Goal: Obtain resource: Download file/media

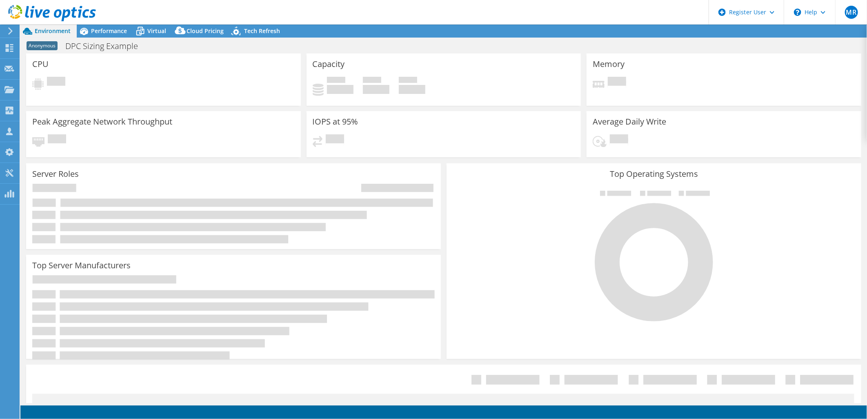
select select "USEast"
select select "USD"
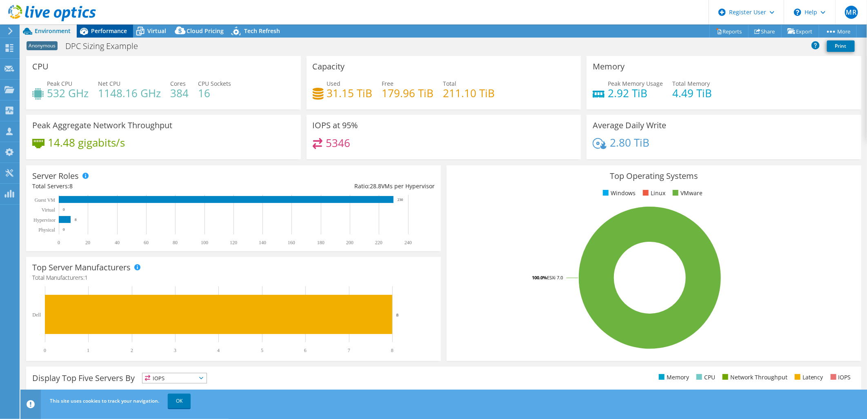
click at [97, 29] on span "Performance" at bounding box center [109, 31] width 36 height 8
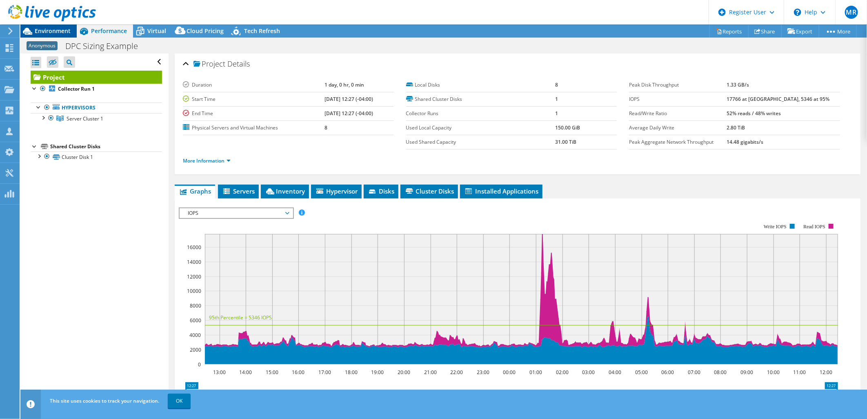
click at [56, 29] on span "Environment" at bounding box center [53, 31] width 36 height 8
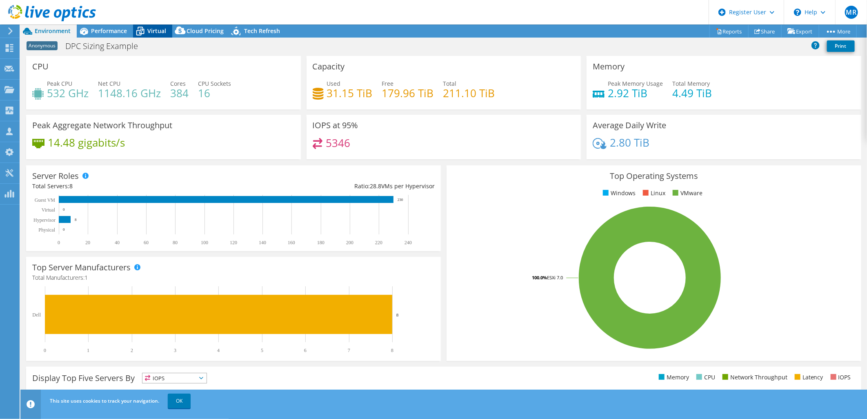
click at [160, 30] on span "Virtual" at bounding box center [156, 31] width 19 height 8
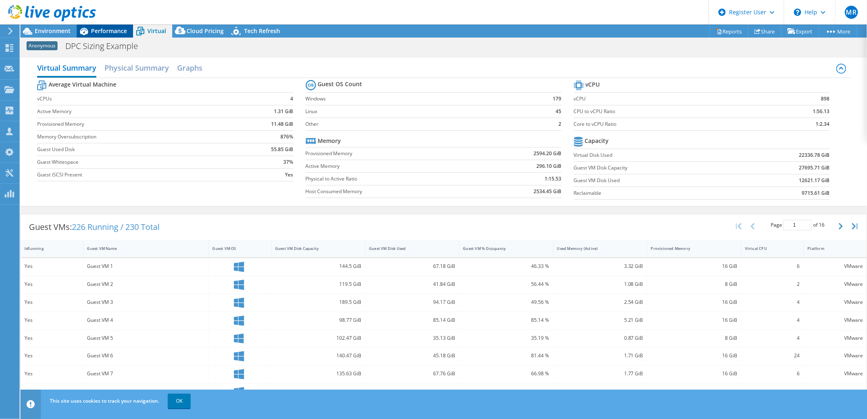
click at [94, 30] on span "Performance" at bounding box center [109, 31] width 36 height 8
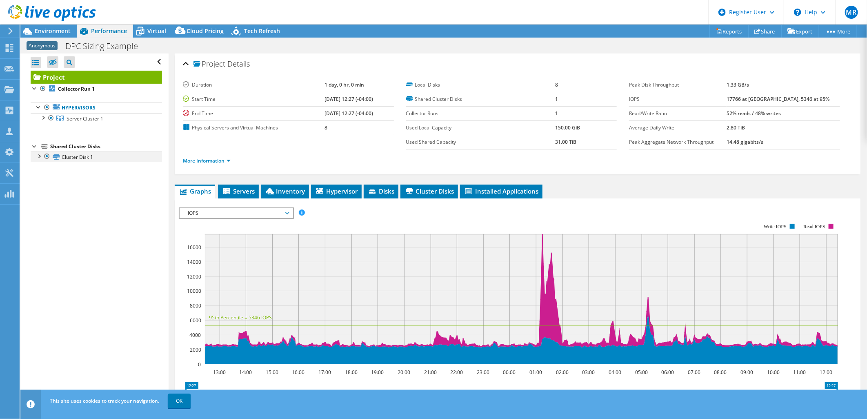
click at [41, 158] on div at bounding box center [39, 155] width 8 height 8
click at [45, 117] on div at bounding box center [43, 117] width 8 height 8
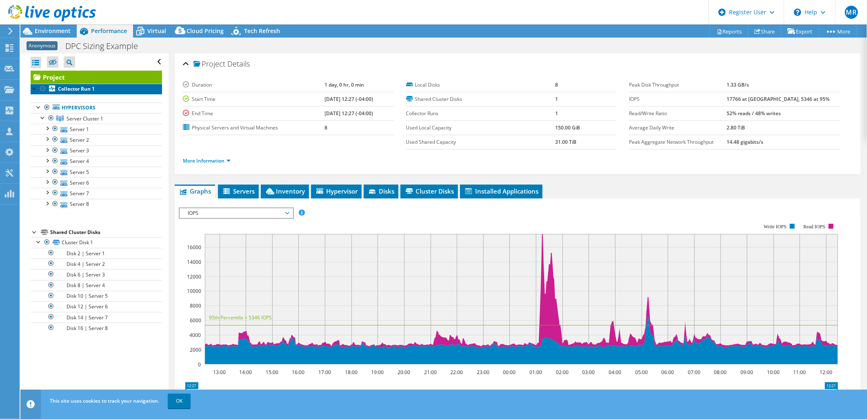
click at [88, 93] on link "Collector Run 1" at bounding box center [96, 89] width 131 height 11
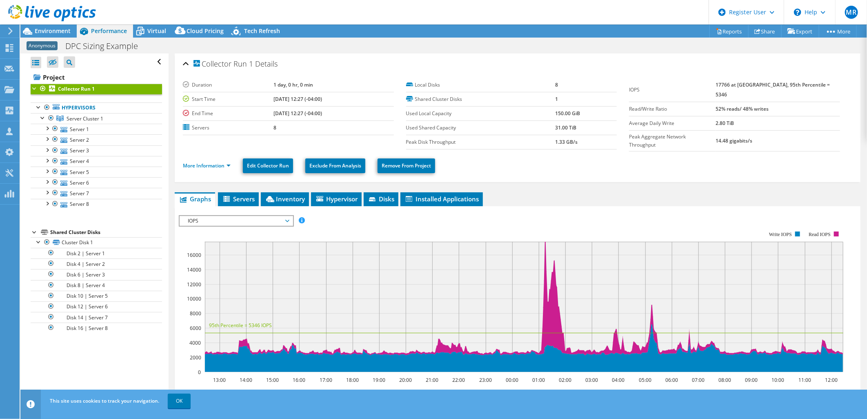
click at [260, 193] on ul "Graphs Servers Inventory Hypervisor Disks Cluster Disks Installed Applications" at bounding box center [518, 199] width 686 height 14
click at [238, 196] on span "Servers" at bounding box center [238, 199] width 33 height 8
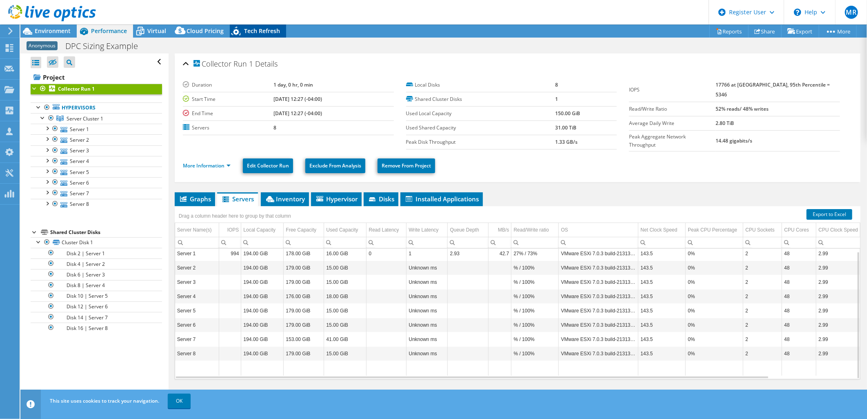
click at [263, 33] on span "Tech Refresh" at bounding box center [262, 31] width 36 height 8
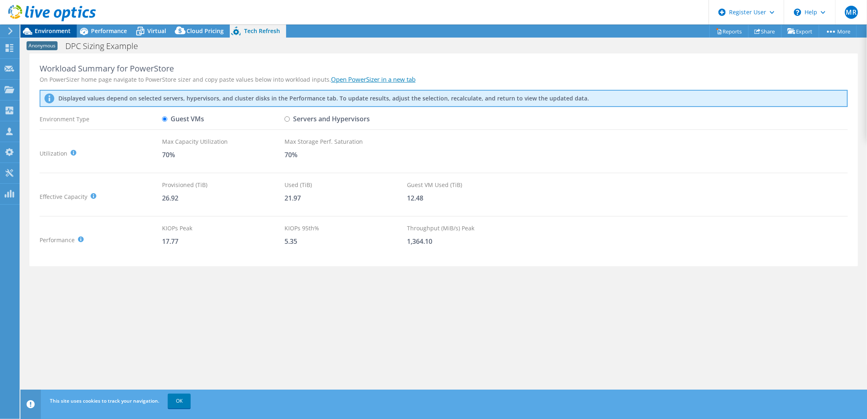
click at [48, 33] on span "Environment" at bounding box center [53, 31] width 36 height 8
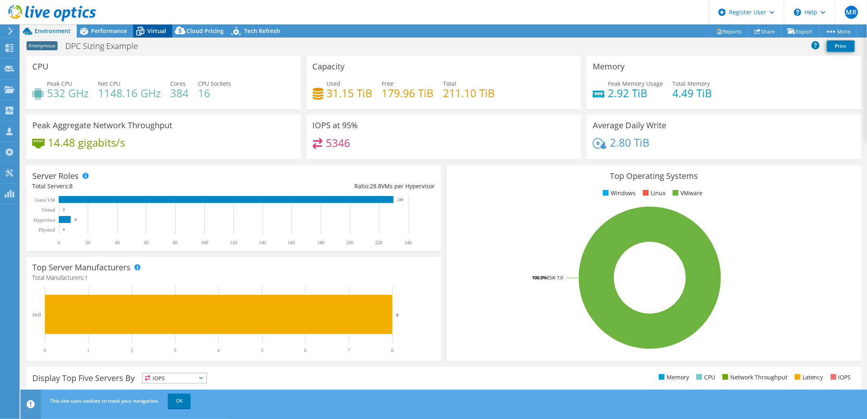
click at [140, 33] on icon at bounding box center [140, 31] width 14 height 14
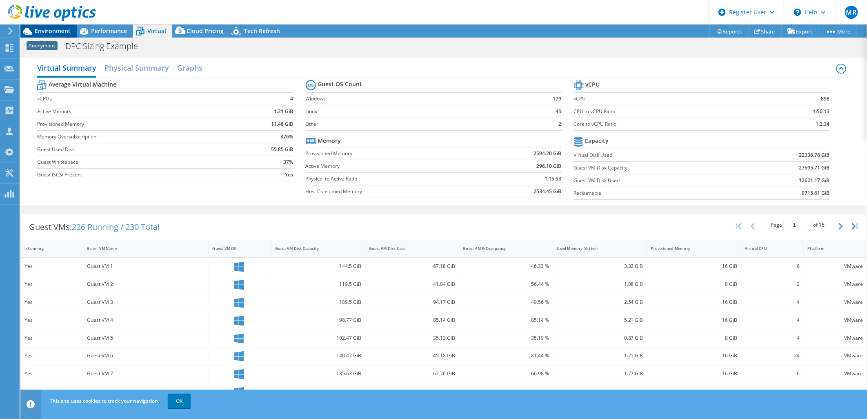
click at [65, 29] on span "Environment" at bounding box center [53, 31] width 36 height 8
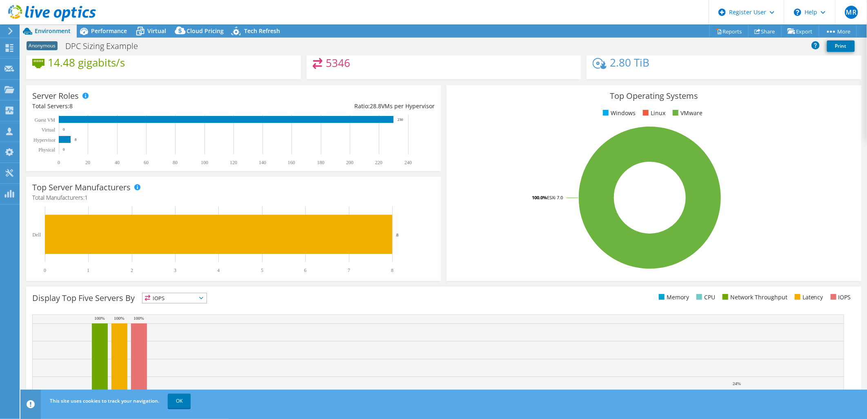
scroll to position [125, 0]
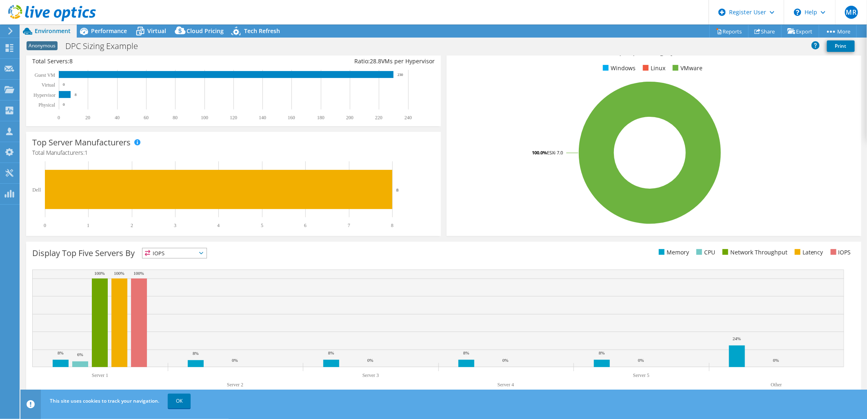
click at [186, 244] on div "Display Top Five Servers By IOPS IOPS" at bounding box center [443, 321] width 835 height 159
click at [181, 254] on span "IOPS" at bounding box center [174, 253] width 64 height 10
click at [171, 286] on li "CPU" at bounding box center [174, 286] width 64 height 11
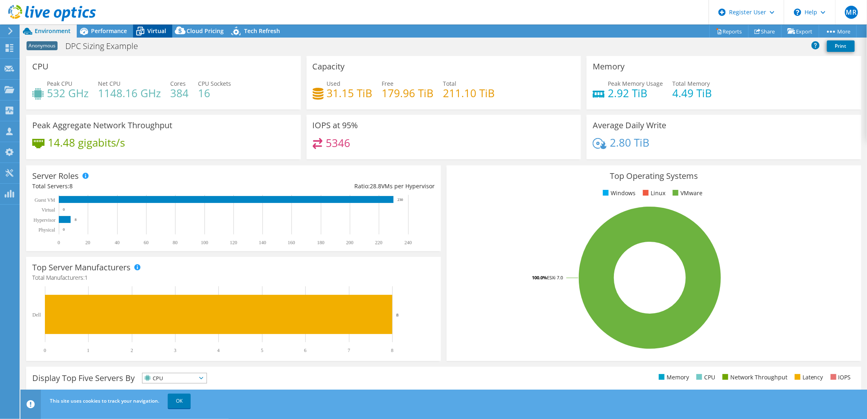
click at [158, 34] on span "Virtual" at bounding box center [156, 31] width 19 height 8
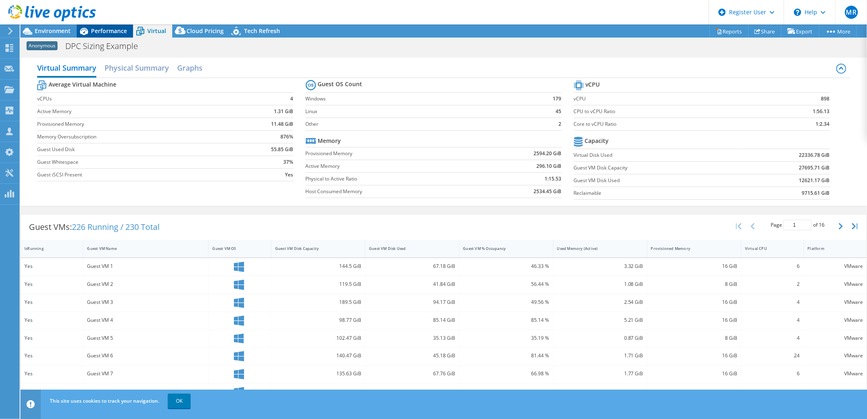
click at [122, 33] on span "Performance" at bounding box center [109, 31] width 36 height 8
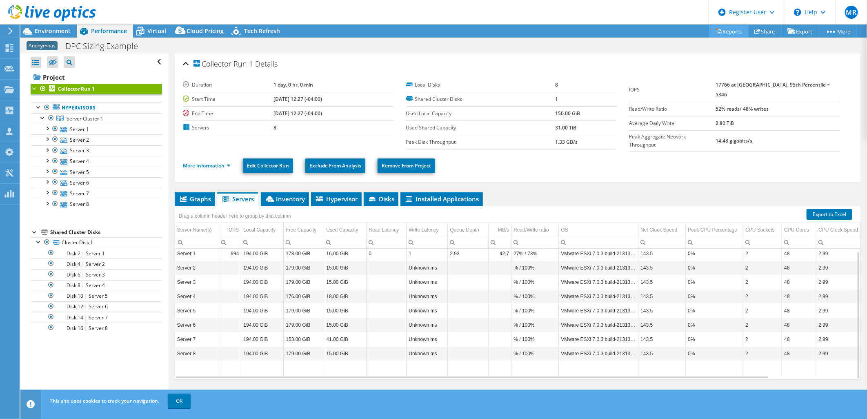
click at [716, 30] on link "Reports" at bounding box center [728, 31] width 39 height 13
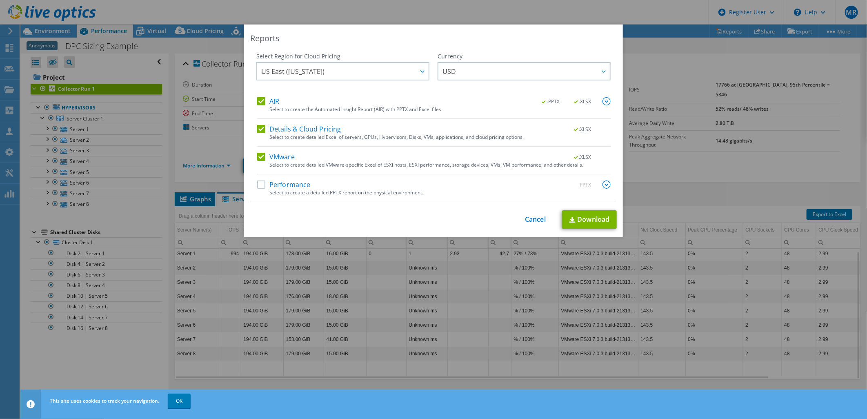
click at [259, 125] on label "Details & Cloud Pricing" at bounding box center [299, 129] width 84 height 8
click at [0, 0] on input "Details & Cloud Pricing" at bounding box center [0, 0] width 0 height 0
click at [259, 155] on label "VMware" at bounding box center [276, 157] width 38 height 8
click at [0, 0] on input "VMware" at bounding box center [0, 0] width 0 height 0
click at [260, 182] on label "Performance" at bounding box center [283, 184] width 53 height 8
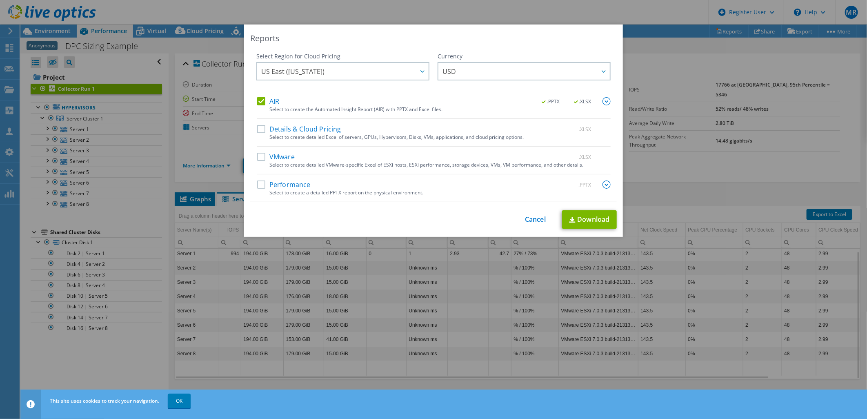
click at [0, 0] on input "Performance" at bounding box center [0, 0] width 0 height 0
click at [581, 220] on link "Download" at bounding box center [589, 219] width 55 height 18
click at [556, 19] on div "Reports Select Region for Cloud Pricing Asia Pacific ([GEOGRAPHIC_DATA]) [GEOGR…" at bounding box center [433, 209] width 867 height 419
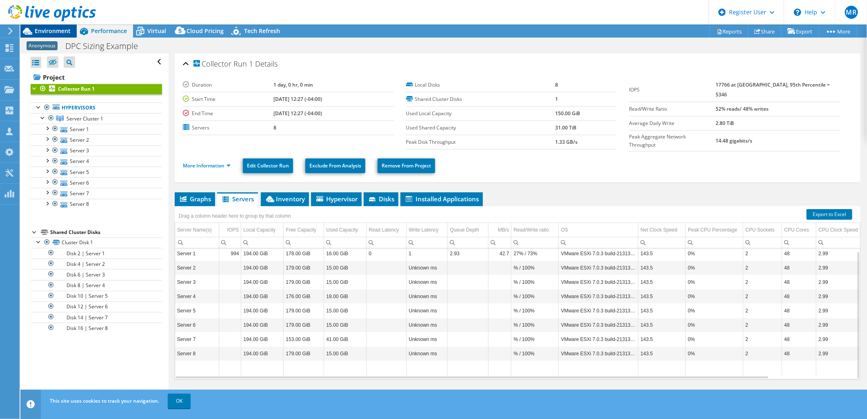
click at [66, 31] on span "Environment" at bounding box center [53, 31] width 36 height 8
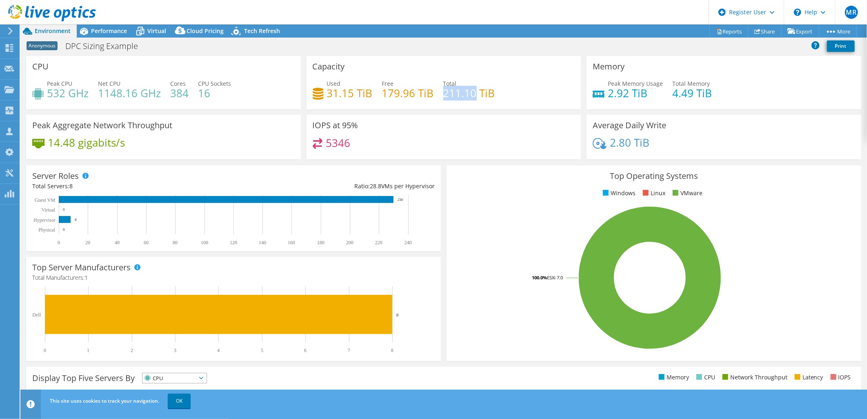
drag, startPoint x: 440, startPoint y: 93, endPoint x: 474, endPoint y: 91, distance: 34.3
click at [474, 91] on h4 "211.10 TiB" at bounding box center [469, 93] width 52 height 9
drag, startPoint x: 369, startPoint y: 91, endPoint x: 316, endPoint y: 91, distance: 53.5
click at [316, 91] on div "Used 31.15 TiB" at bounding box center [343, 88] width 60 height 18
drag, startPoint x: 316, startPoint y: 91, endPoint x: 380, endPoint y: 95, distance: 64.1
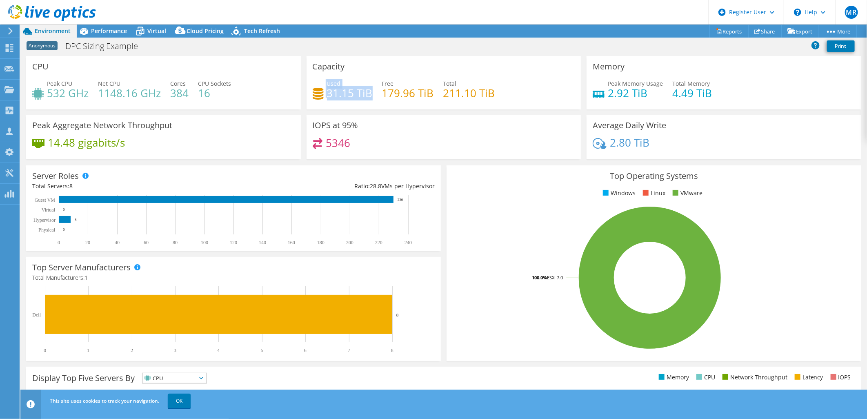
click at [386, 93] on h4 "179.96 TiB" at bounding box center [408, 93] width 52 height 9
drag, startPoint x: 380, startPoint y: 95, endPoint x: 428, endPoint y: 91, distance: 48.7
click at [428, 91] on h4 "179.96 TiB" at bounding box center [408, 93] width 52 height 9
click at [148, 32] on span "Virtual" at bounding box center [156, 31] width 19 height 8
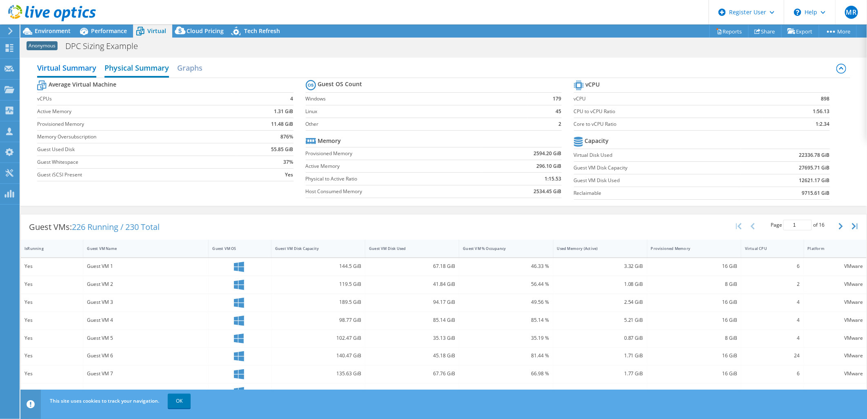
click at [137, 67] on h2 "Physical Summary" at bounding box center [136, 69] width 64 height 18
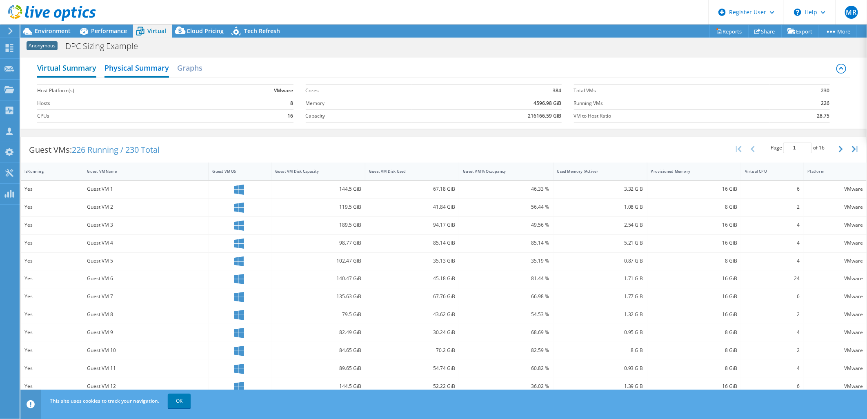
click at [82, 71] on h2 "Virtual Summary" at bounding box center [66, 69] width 59 height 18
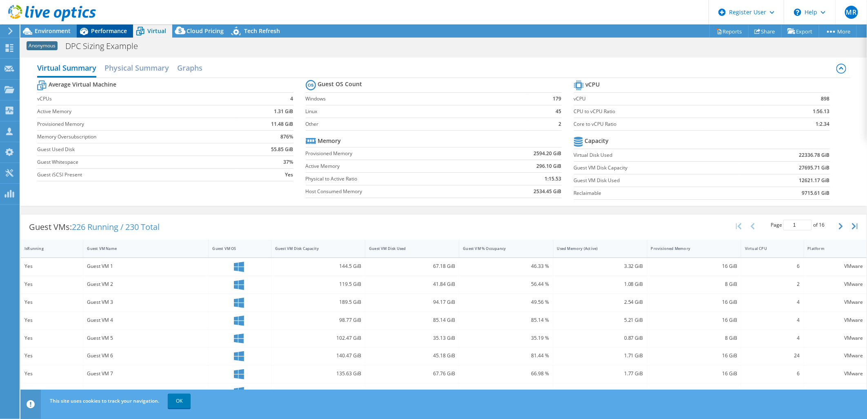
click at [118, 26] on div "Performance" at bounding box center [105, 30] width 56 height 13
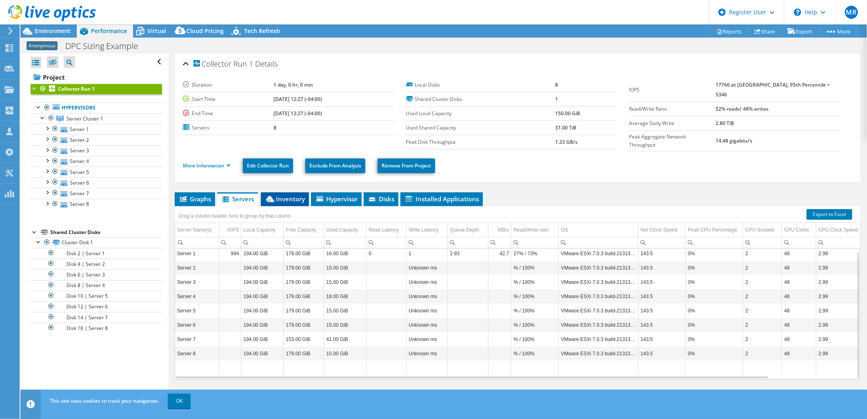
click at [295, 198] on span "Inventory" at bounding box center [285, 199] width 40 height 8
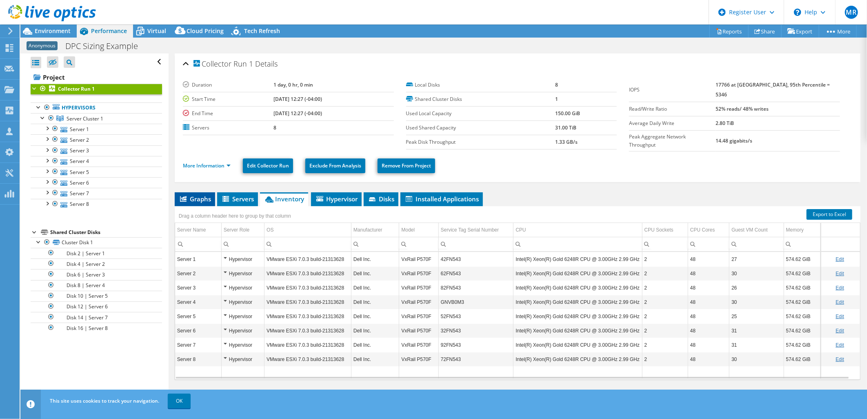
click at [208, 196] on span "Graphs" at bounding box center [195, 199] width 32 height 8
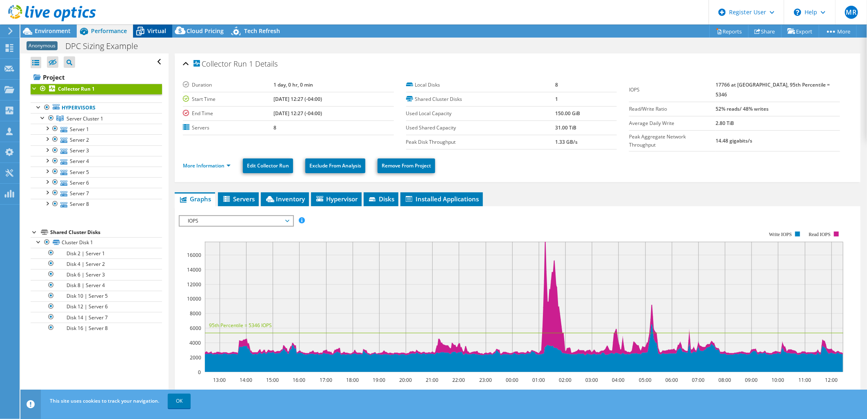
click at [160, 34] on span "Virtual" at bounding box center [156, 31] width 19 height 8
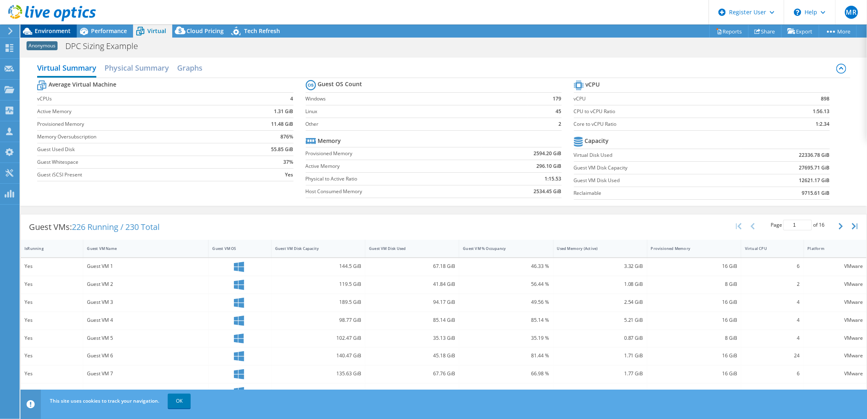
click at [48, 34] on span "Environment" at bounding box center [53, 31] width 36 height 8
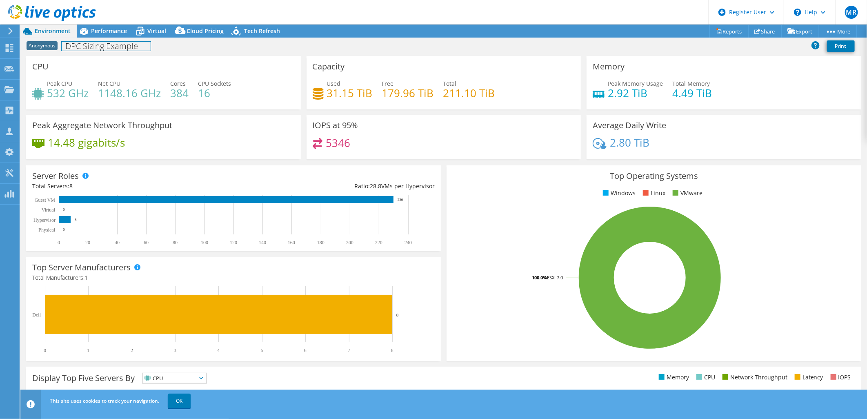
click at [112, 39] on div "Anonymous DPC Sizing Example Print" at bounding box center [443, 45] width 846 height 15
click at [112, 31] on span "Performance" at bounding box center [109, 31] width 36 height 8
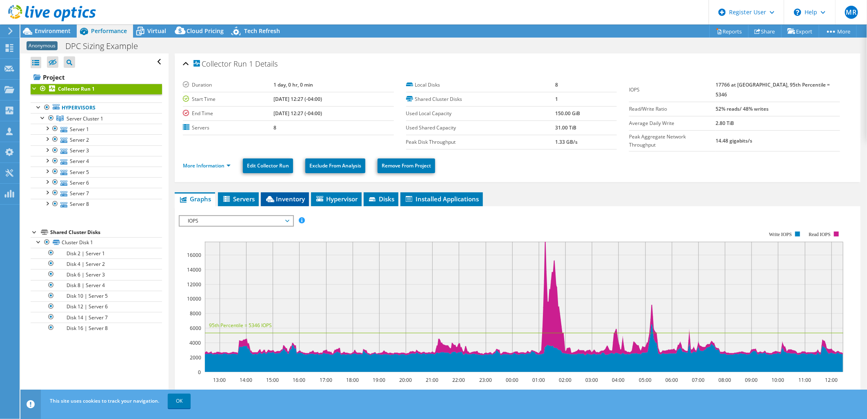
click at [277, 192] on li "Inventory" at bounding box center [285, 199] width 48 height 14
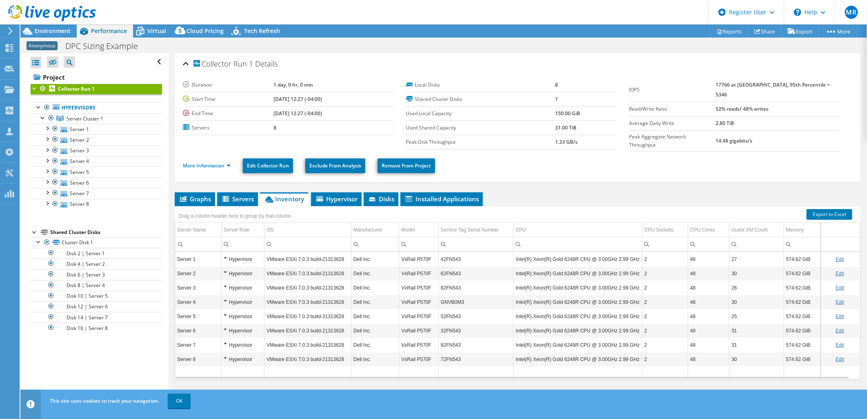
click at [423, 258] on td "VxRail P570F" at bounding box center [418, 259] width 39 height 14
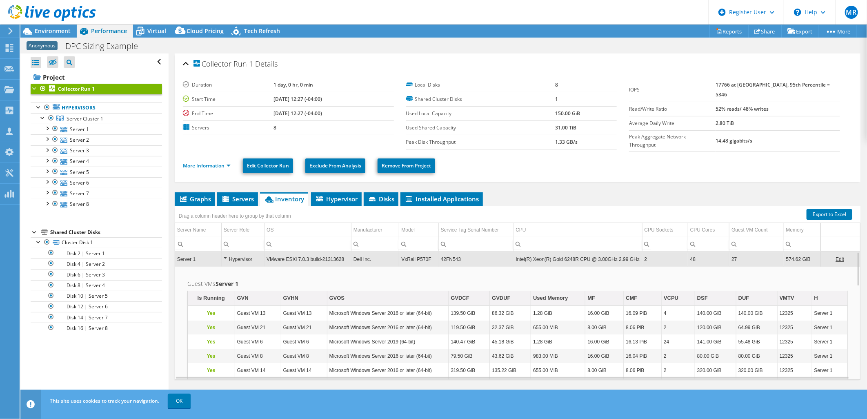
click at [294, 199] on span "Inventory" at bounding box center [284, 199] width 40 height 8
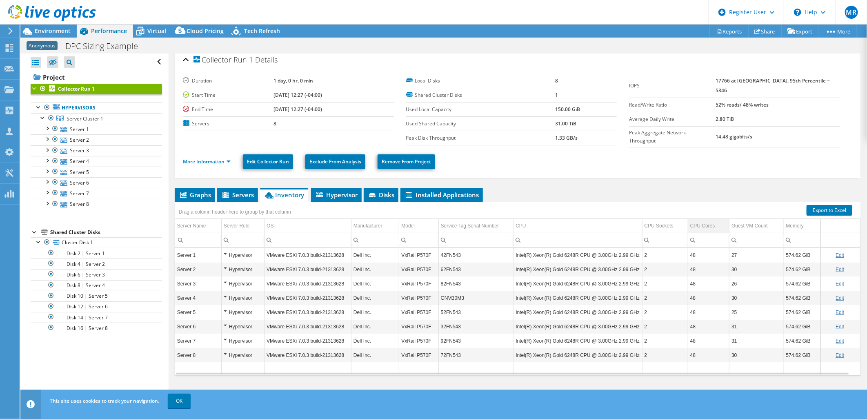
scroll to position [5, 0]
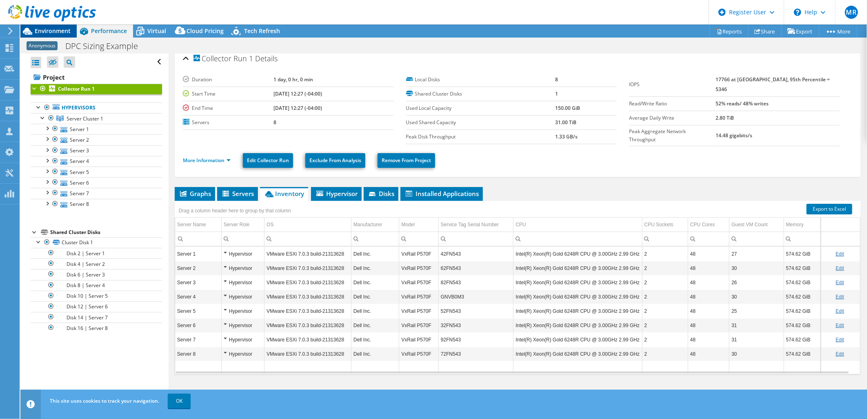
click at [66, 31] on span "Environment" at bounding box center [53, 31] width 36 height 8
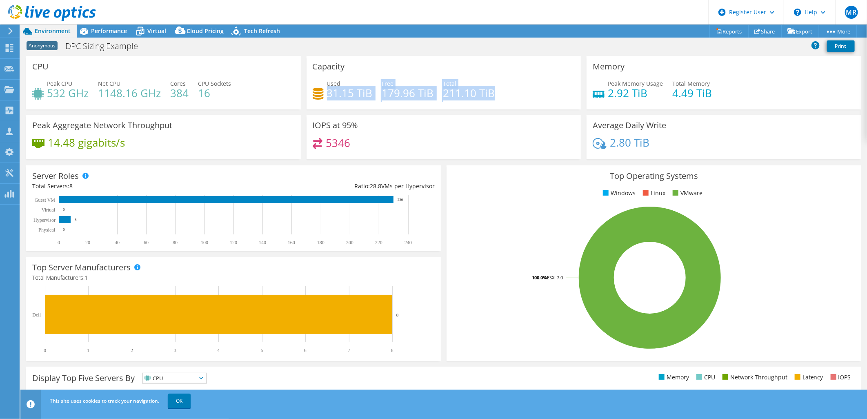
drag, startPoint x: 502, startPoint y: 91, endPoint x: 324, endPoint y: 91, distance: 177.9
click at [324, 91] on div "Used 31.15 TiB Free 179.96 TiB Total 211.10 TiB" at bounding box center [444, 92] width 262 height 27
drag, startPoint x: 324, startPoint y: 91, endPoint x: 344, endPoint y: 89, distance: 20.1
click at [343, 89] on h4 "31.15 TiB" at bounding box center [350, 93] width 46 height 9
drag, startPoint x: 323, startPoint y: 92, endPoint x: 382, endPoint y: 90, distance: 58.4
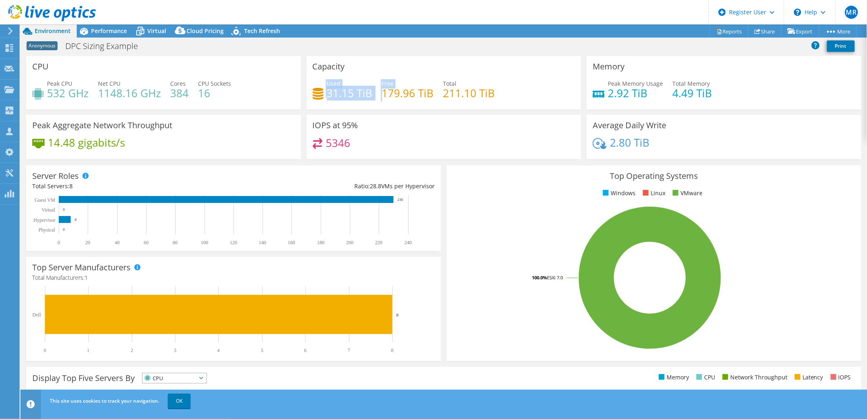
click at [382, 90] on div "Used 31.15 TiB Free 179.96 TiB Total 211.10 TiB" at bounding box center [444, 92] width 262 height 27
drag, startPoint x: 382, startPoint y: 90, endPoint x: 429, endPoint y: 90, distance: 47.3
click at [429, 90] on h4 "179.96 TiB" at bounding box center [408, 93] width 52 height 9
drag, startPoint x: 429, startPoint y: 90, endPoint x: 448, endPoint y: 94, distance: 19.2
click at [448, 94] on h4 "211.10 TiB" at bounding box center [469, 93] width 52 height 9
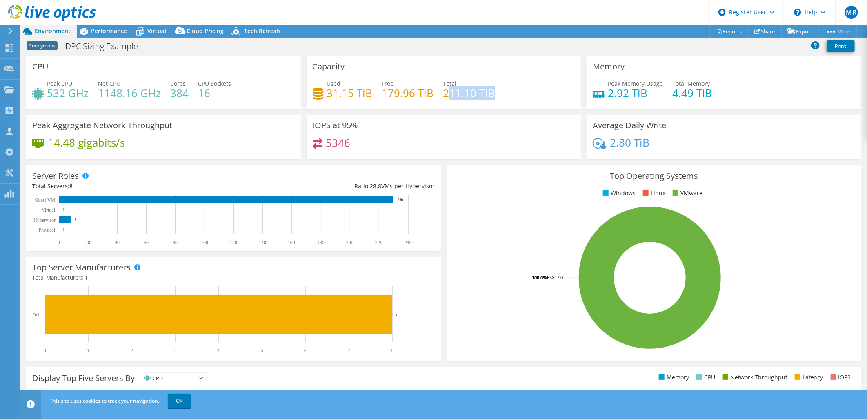
drag, startPoint x: 443, startPoint y: 92, endPoint x: 490, endPoint y: 91, distance: 47.7
click at [490, 91] on h4 "211.10 TiB" at bounding box center [469, 93] width 52 height 9
drag, startPoint x: 490, startPoint y: 91, endPoint x: 490, endPoint y: 100, distance: 9.0
click at [490, 100] on div "Used 31.15 TiB Free 179.96 TiB Total 211.10 TiB" at bounding box center [444, 92] width 262 height 27
drag, startPoint x: 379, startPoint y: 95, endPoint x: 433, endPoint y: 92, distance: 54.8
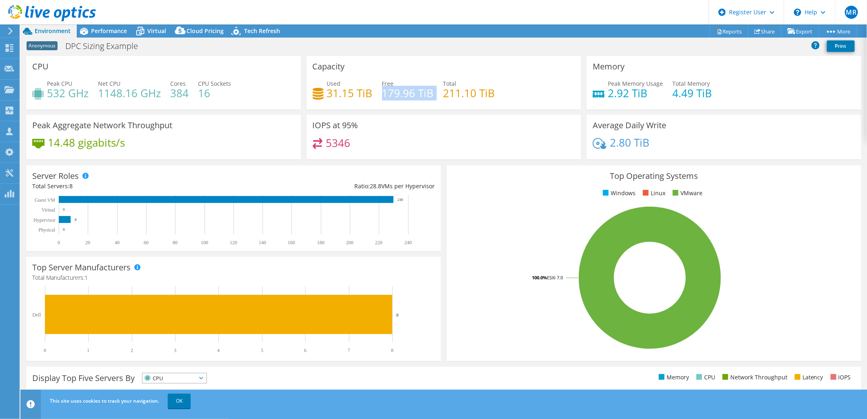
click at [433, 92] on div "Used 31.15 TiB Free 179.96 TiB Total 211.10 TiB" at bounding box center [444, 92] width 262 height 27
drag, startPoint x: 433, startPoint y: 92, endPoint x: 429, endPoint y: 94, distance: 5.1
click at [429, 94] on h4 "179.96 TiB" at bounding box center [408, 93] width 52 height 9
click at [118, 34] on span "Performance" at bounding box center [109, 31] width 36 height 8
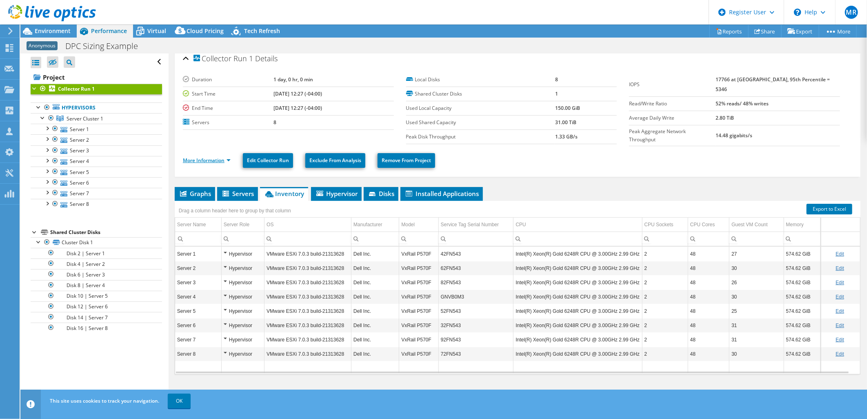
click at [198, 160] on link "More Information" at bounding box center [207, 160] width 48 height 7
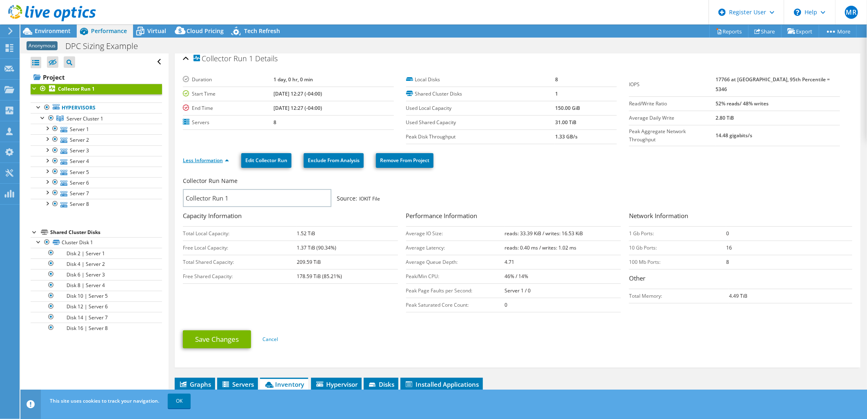
click at [227, 158] on link "Less Information" at bounding box center [206, 160] width 46 height 7
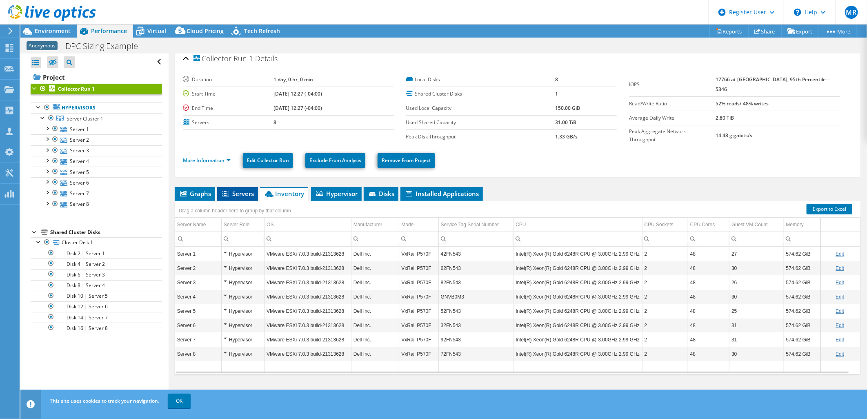
click at [238, 194] on span "Servers" at bounding box center [237, 193] width 33 height 8
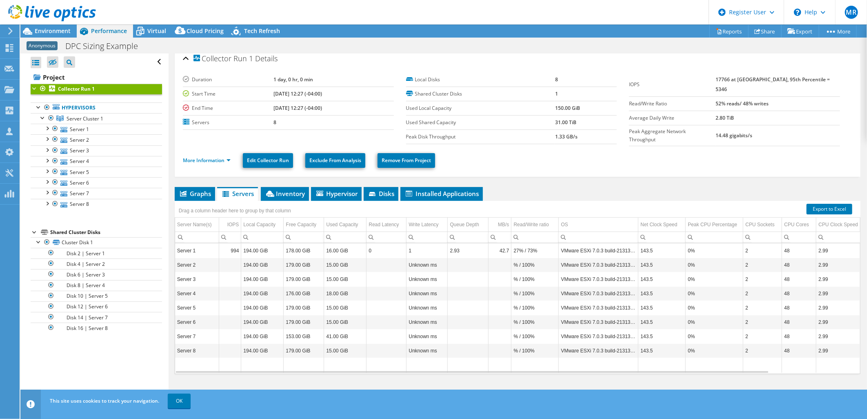
click at [613, 251] on td "VMware ESXi 7.0.3 build-21313628" at bounding box center [599, 250] width 80 height 14
click at [356, 257] on td "15.00 GiB" at bounding box center [345, 264] width 42 height 14
click at [292, 191] on span "Inventory" at bounding box center [285, 193] width 40 height 8
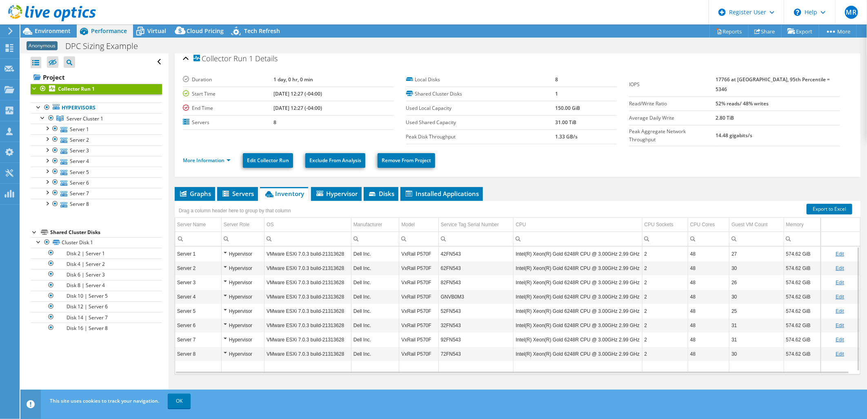
click at [306, 253] on td "VMware ESXi 7.0.3 build-21313628" at bounding box center [307, 253] width 87 height 14
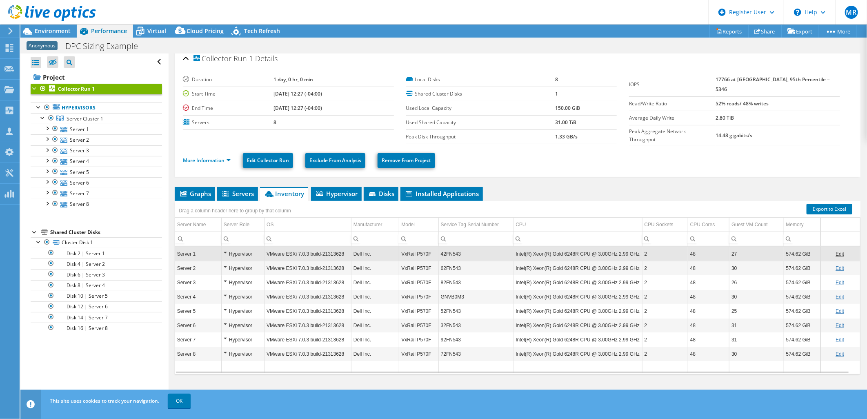
click at [306, 251] on td "VMware ESXi 7.0.3 build-21313628" at bounding box center [307, 253] width 87 height 14
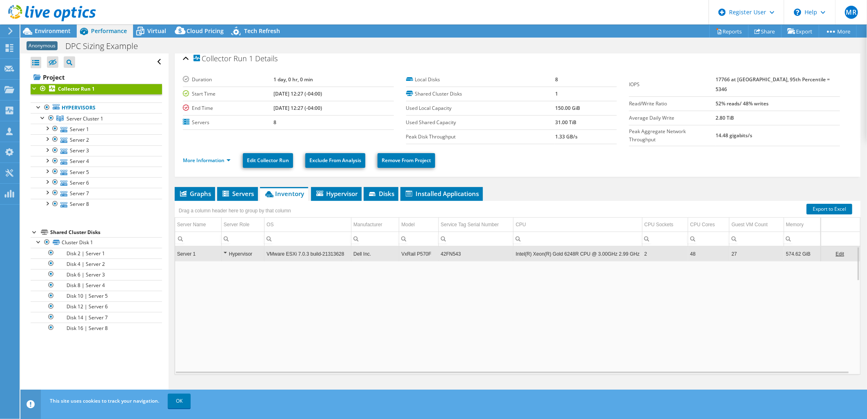
click at [306, 251] on td "VMware ESXi 7.0.3 build-21313628" at bounding box center [307, 253] width 87 height 14
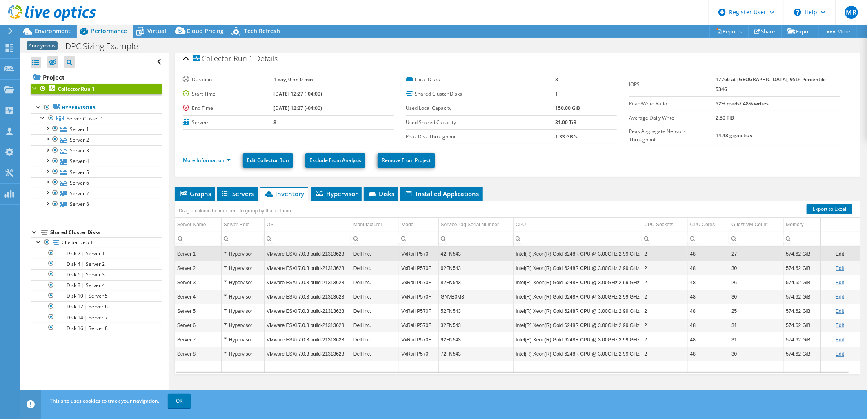
click at [446, 251] on td "42FN543" at bounding box center [475, 253] width 75 height 14
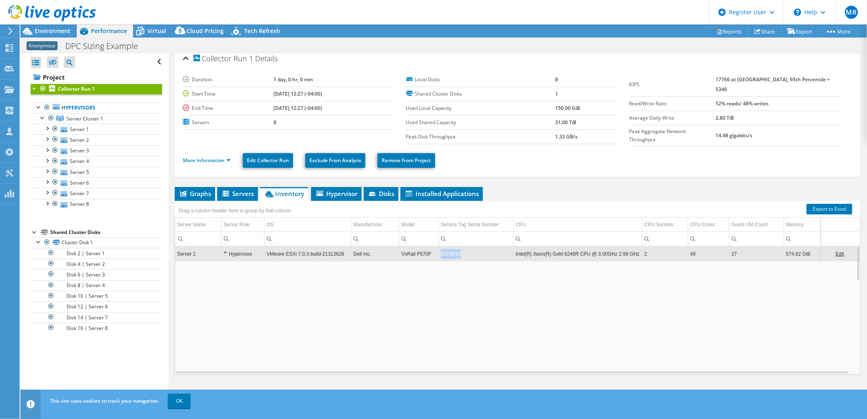
click at [446, 251] on td "42FN543" at bounding box center [475, 253] width 75 height 14
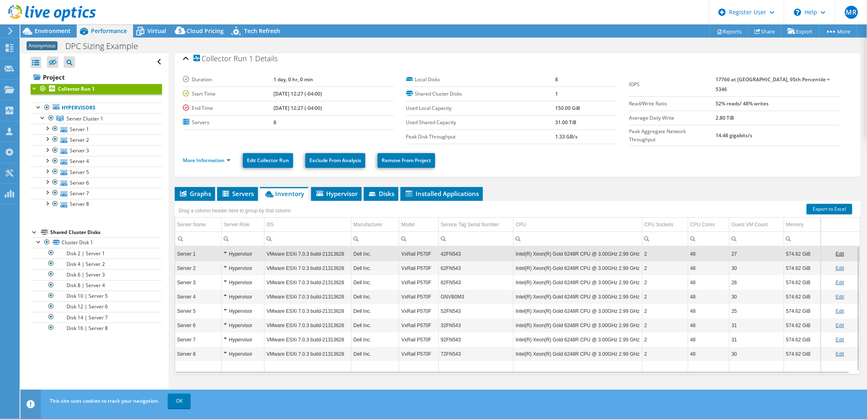
drag, startPoint x: 446, startPoint y: 251, endPoint x: 441, endPoint y: 251, distance: 5.3
click at [441, 251] on td "42FN543" at bounding box center [475, 253] width 75 height 14
click at [448, 251] on td "42FN543" at bounding box center [475, 253] width 75 height 14
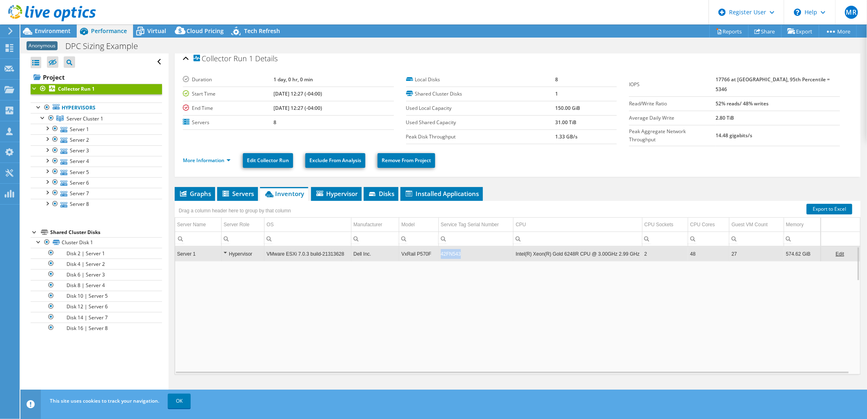
click at [448, 251] on td "42FN543" at bounding box center [475, 253] width 75 height 14
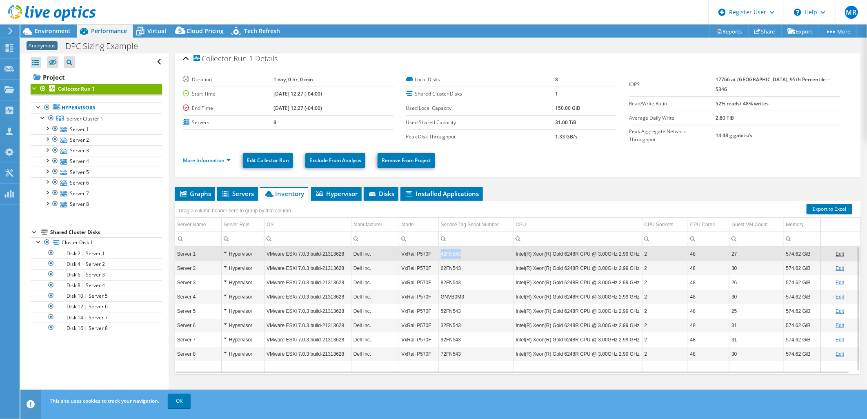
click at [448, 251] on td "42FN543" at bounding box center [475, 253] width 75 height 14
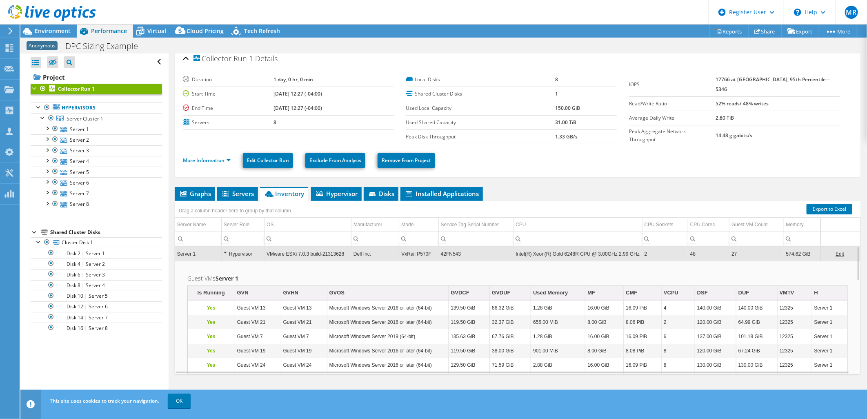
click at [448, 251] on td "42FN543" at bounding box center [475, 253] width 75 height 14
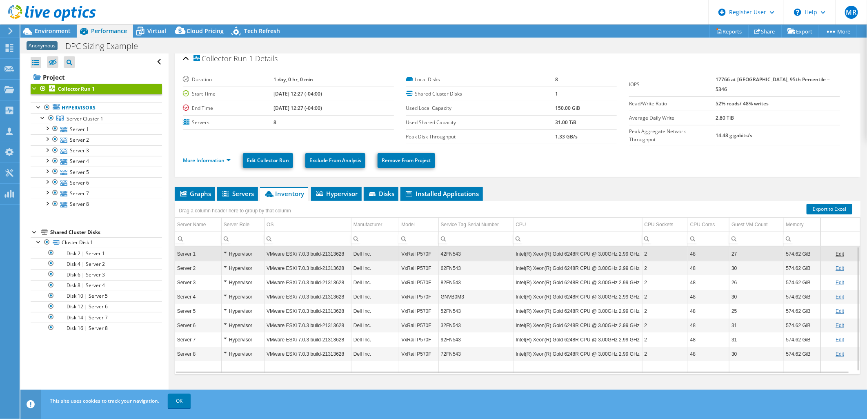
click at [448, 251] on td "42FN543" at bounding box center [475, 253] width 75 height 14
click at [811, 204] on link "Export to Excel" at bounding box center [829, 209] width 46 height 11
drag, startPoint x: 451, startPoint y: 251, endPoint x: 441, endPoint y: 248, distance: 9.7
click at [441, 248] on td "42FN543" at bounding box center [475, 253] width 75 height 14
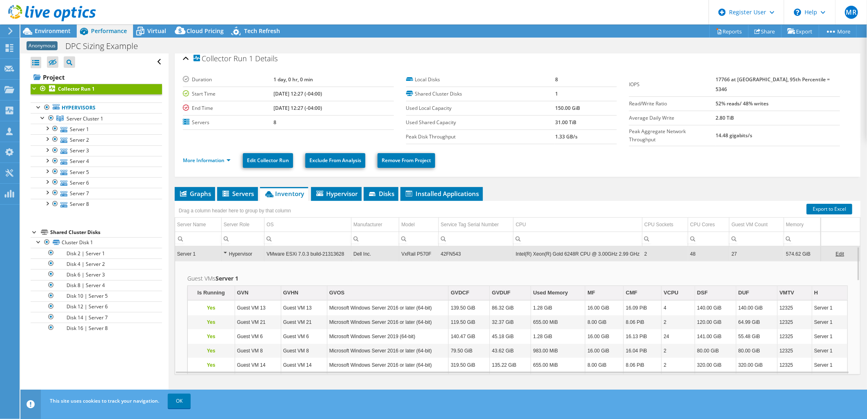
click at [444, 248] on td "42FN543" at bounding box center [475, 253] width 75 height 14
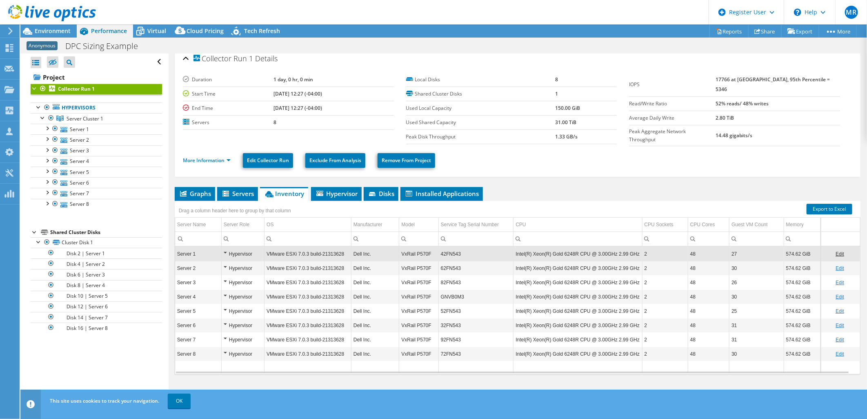
click at [444, 248] on td "42FN543" at bounding box center [475, 253] width 75 height 14
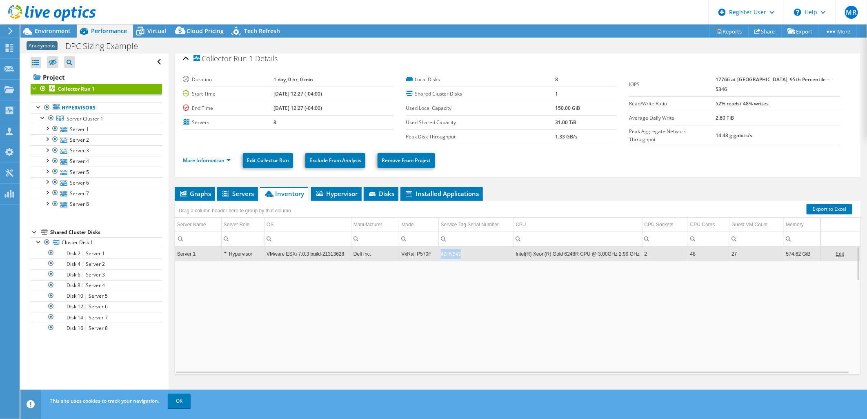
click at [444, 248] on td "42FN543" at bounding box center [475, 253] width 75 height 14
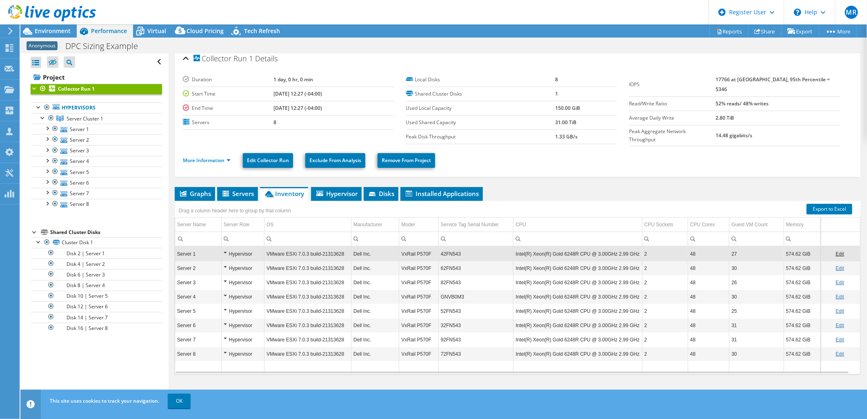
click at [444, 249] on td "42FN543" at bounding box center [475, 253] width 75 height 14
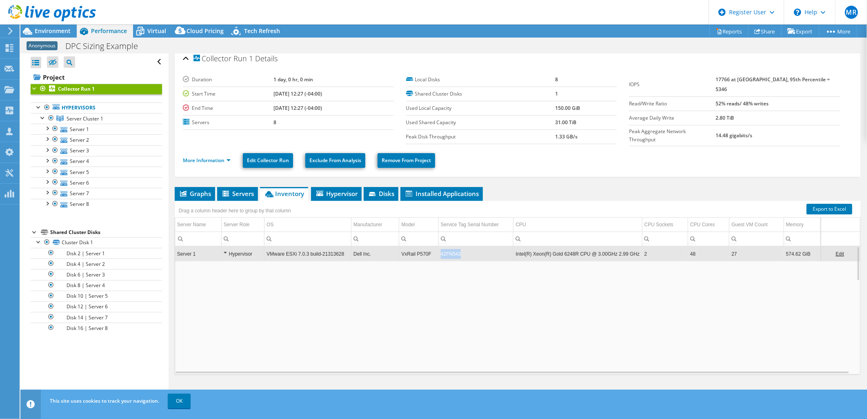
click at [444, 249] on td "42FN543" at bounding box center [475, 253] width 75 height 14
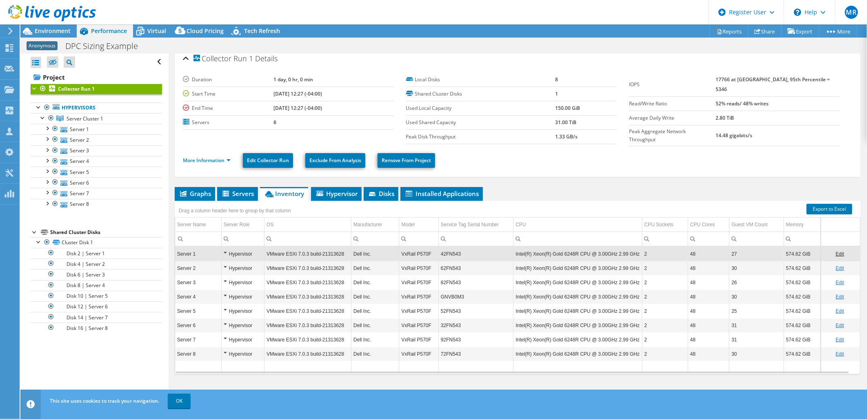
click at [445, 249] on td "42FN543" at bounding box center [475, 253] width 75 height 14
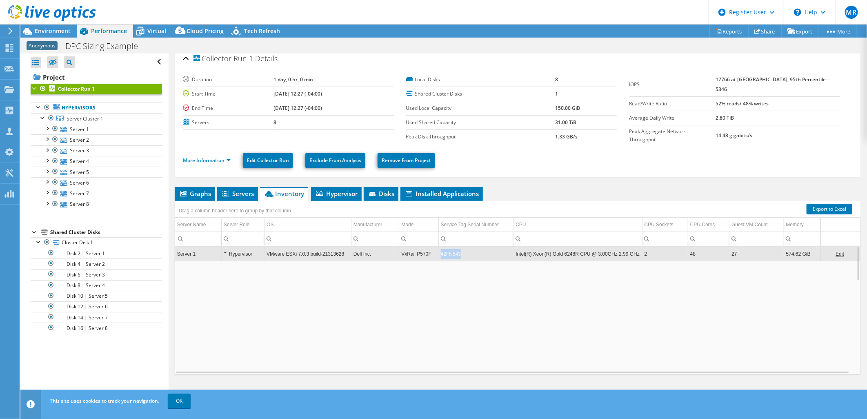
click at [445, 249] on td "42FN543" at bounding box center [475, 253] width 75 height 14
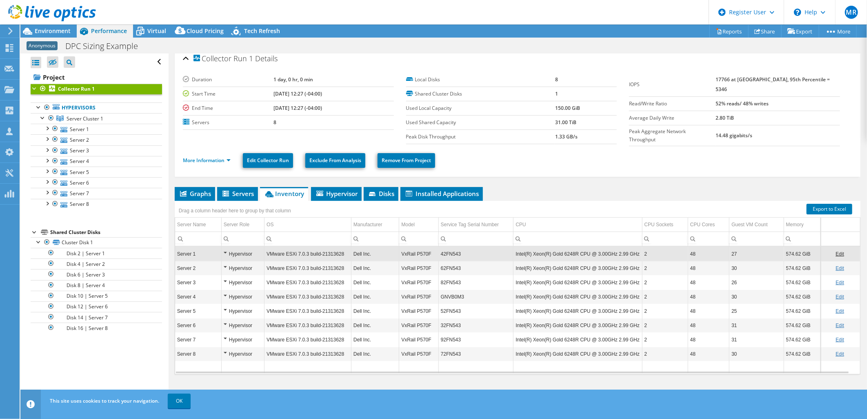
click at [709, 154] on ul "More Information Edit Collector Run Exclude From Analysis Remove From Project" at bounding box center [517, 159] width 669 height 17
click at [55, 34] on span "Environment" at bounding box center [53, 31] width 36 height 8
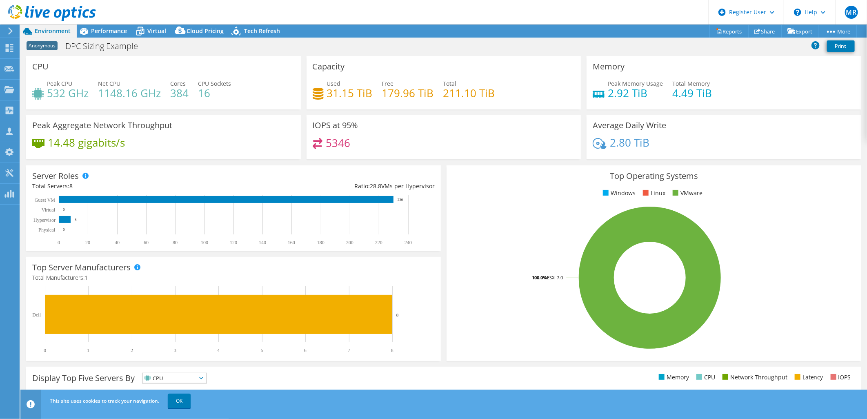
click at [344, 145] on h4 "5346" at bounding box center [338, 142] width 24 height 9
copy h4 "5346"
drag, startPoint x: 99, startPoint y: 124, endPoint x: 177, endPoint y: 124, distance: 77.9
click at [177, 124] on div "Peak Aggregate Network Throughput 14.48 gigabits/s" at bounding box center [163, 137] width 275 height 44
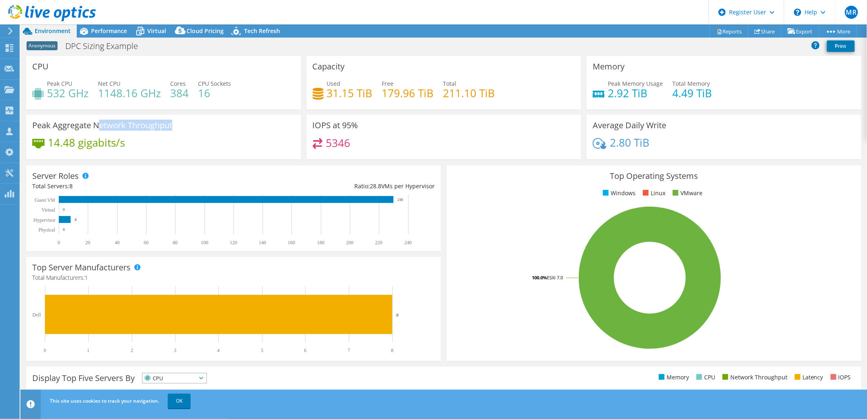
drag, startPoint x: 177, startPoint y: 124, endPoint x: 113, endPoint y: 125, distance: 64.1
click at [149, 124] on h3 "Peak Aggregate Network Throughput" at bounding box center [102, 125] width 140 height 9
drag, startPoint x: 94, startPoint y: 123, endPoint x: 172, endPoint y: 122, distance: 77.9
click at [172, 122] on h3 "Peak Aggregate Network Throughput" at bounding box center [102, 125] width 140 height 9
copy h3 "Network Throughput"
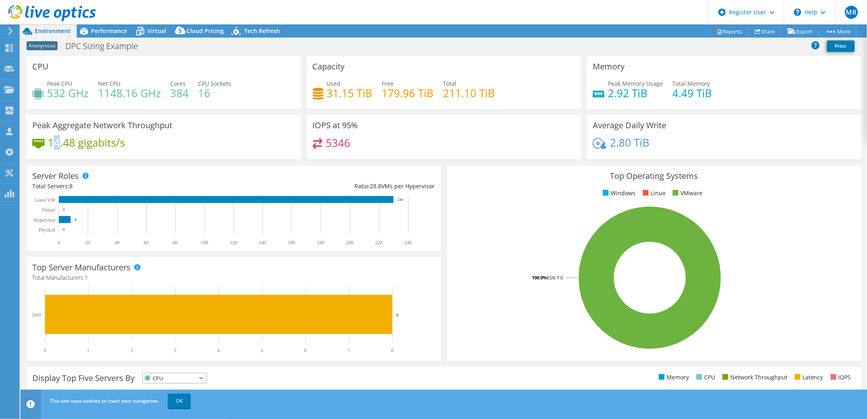
drag, startPoint x: 51, startPoint y: 141, endPoint x: 61, endPoint y: 141, distance: 9.8
click at [61, 141] on h4 "14.48 gigabits/s" at bounding box center [86, 142] width 77 height 9
drag, startPoint x: 61, startPoint y: 141, endPoint x: 52, endPoint y: 140, distance: 9.5
click at [52, 140] on h4 "14.48 gigabits/s" at bounding box center [86, 142] width 77 height 9
drag, startPoint x: 49, startPoint y: 142, endPoint x: 129, endPoint y: 144, distance: 80.4
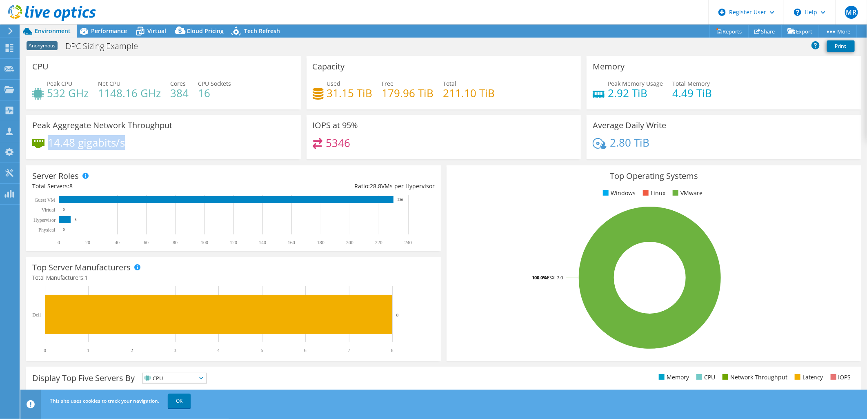
click at [129, 144] on div "14.48 gigabits/s" at bounding box center [163, 146] width 262 height 17
copy h4 "14.48 gigabits/s"
